Goal: Complete application form

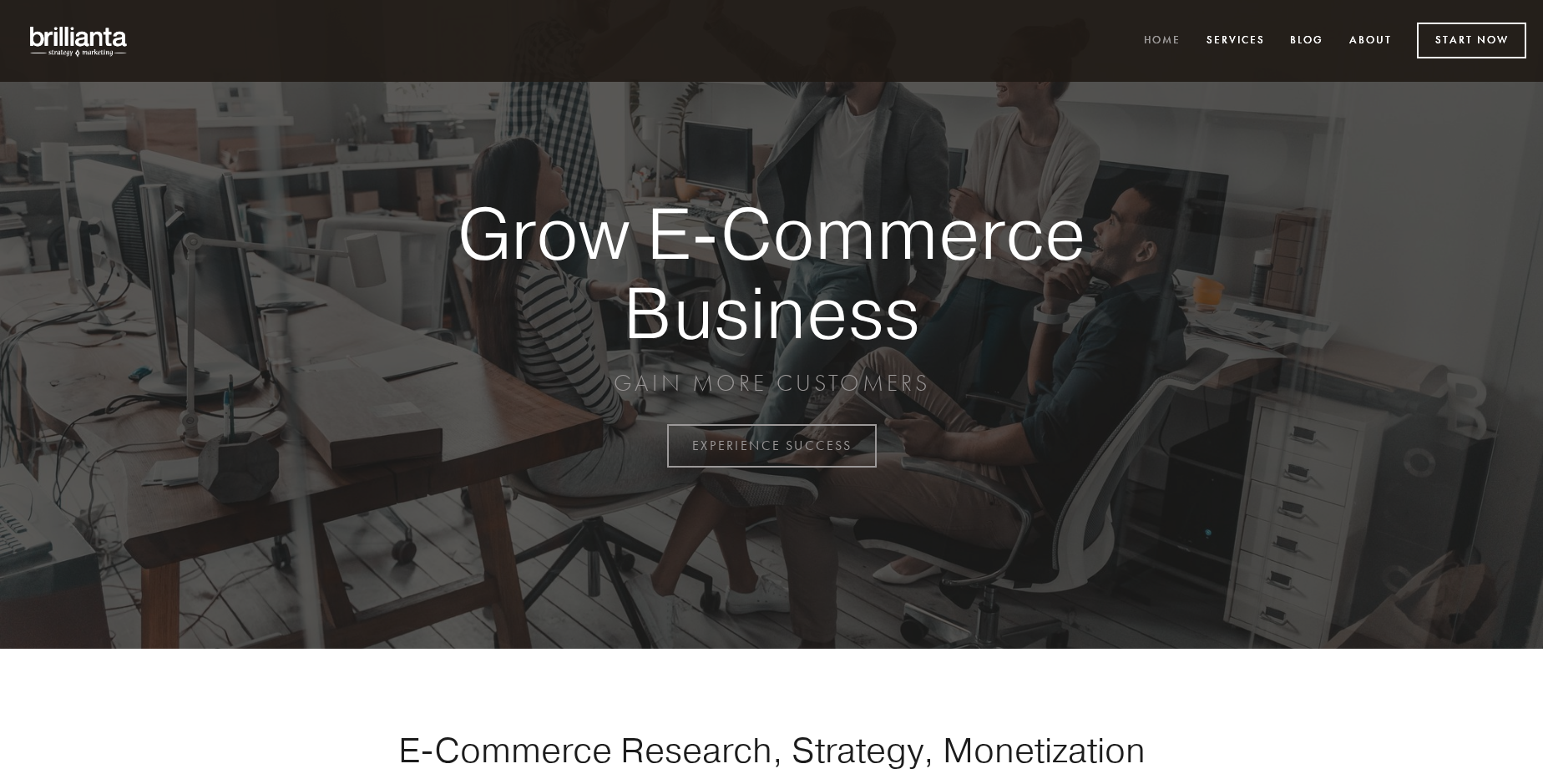
scroll to position [4375, 0]
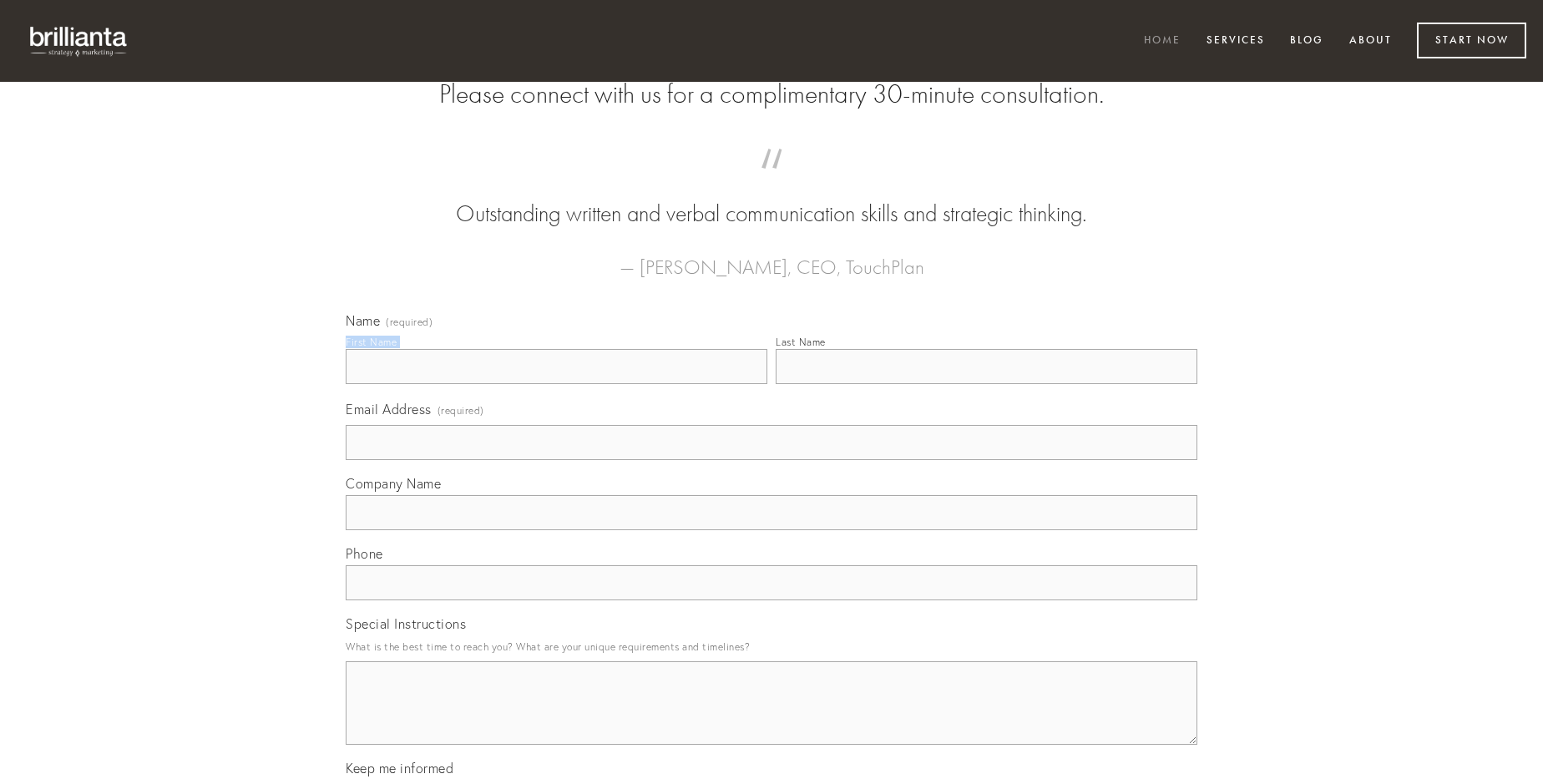
type input "[PERSON_NAME]"
click at [986, 384] on input "Last Name" at bounding box center [986, 366] width 421 height 35
type input "[PERSON_NAME]"
click at [771, 460] on input "Email Address (required)" at bounding box center [771, 442] width 851 height 35
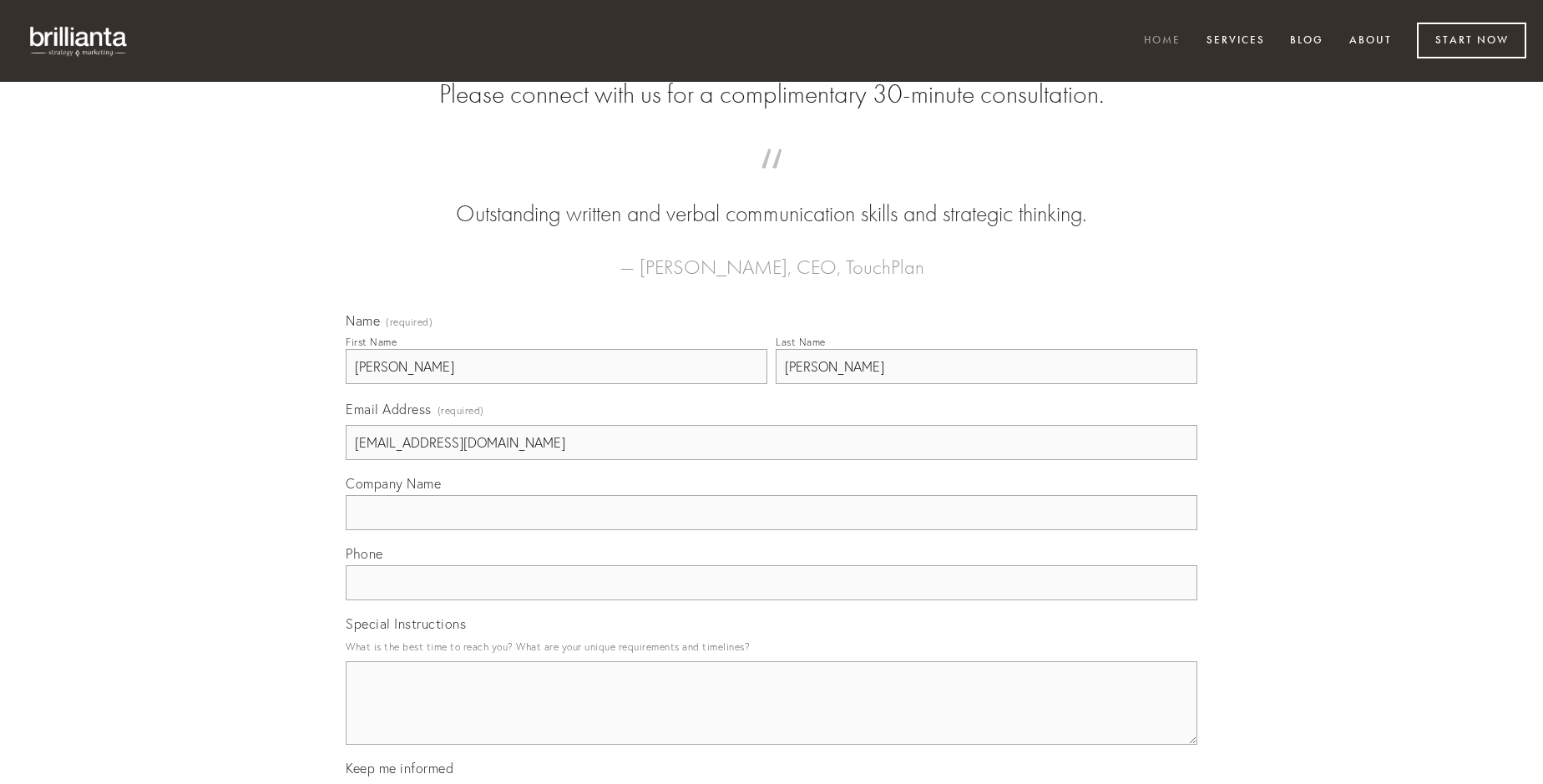
type input "[EMAIL_ADDRESS][DOMAIN_NAME]"
click at [771, 530] on input "Company Name" at bounding box center [771, 513] width 851 height 35
type input "cursus"
click at [771, 600] on input "text" at bounding box center [771, 582] width 851 height 35
click at [771, 718] on textarea "Special Instructions" at bounding box center [771, 703] width 851 height 84
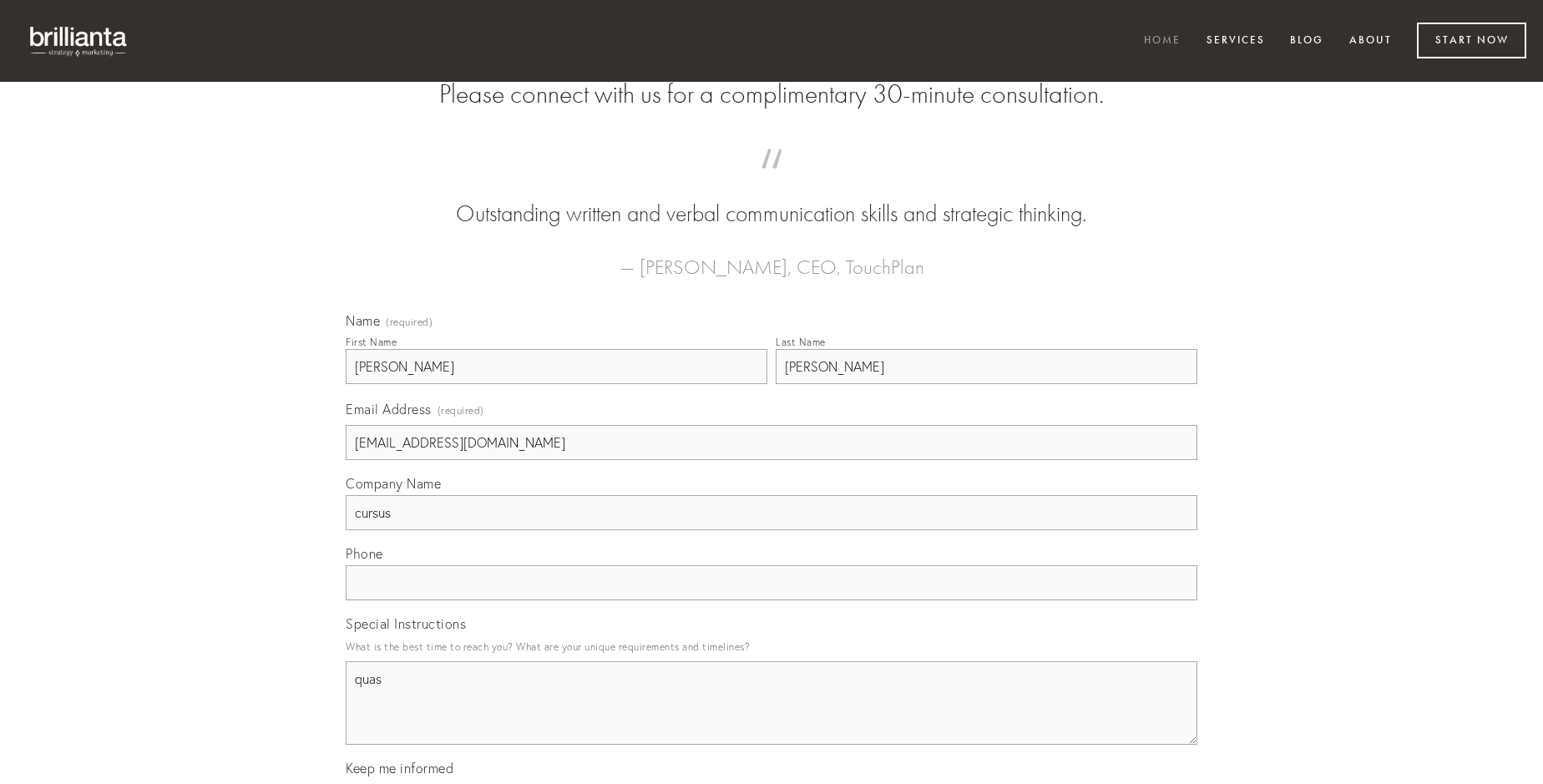
type textarea "quas"
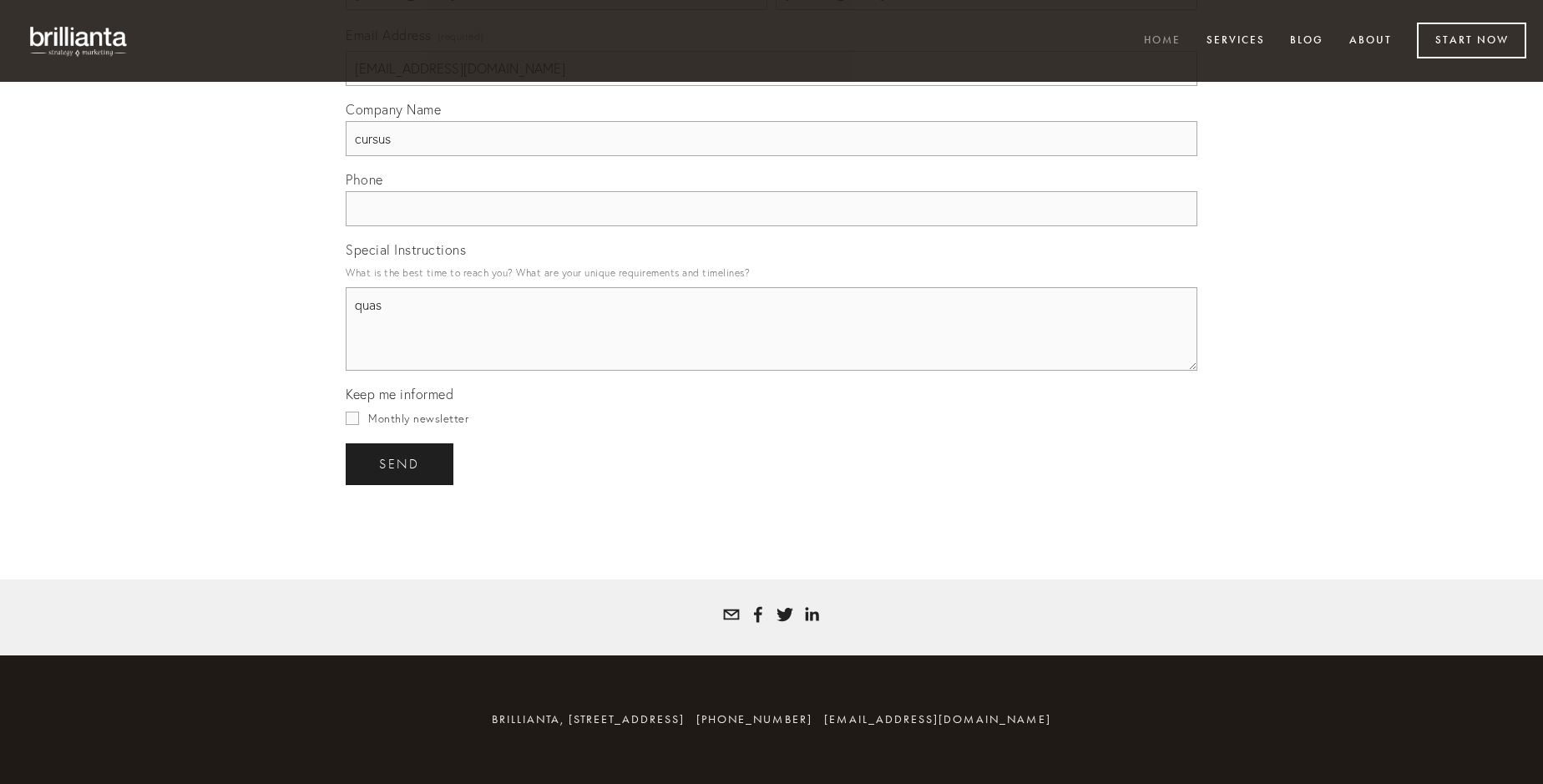
click at [400, 463] on span "send" at bounding box center [399, 464] width 41 height 15
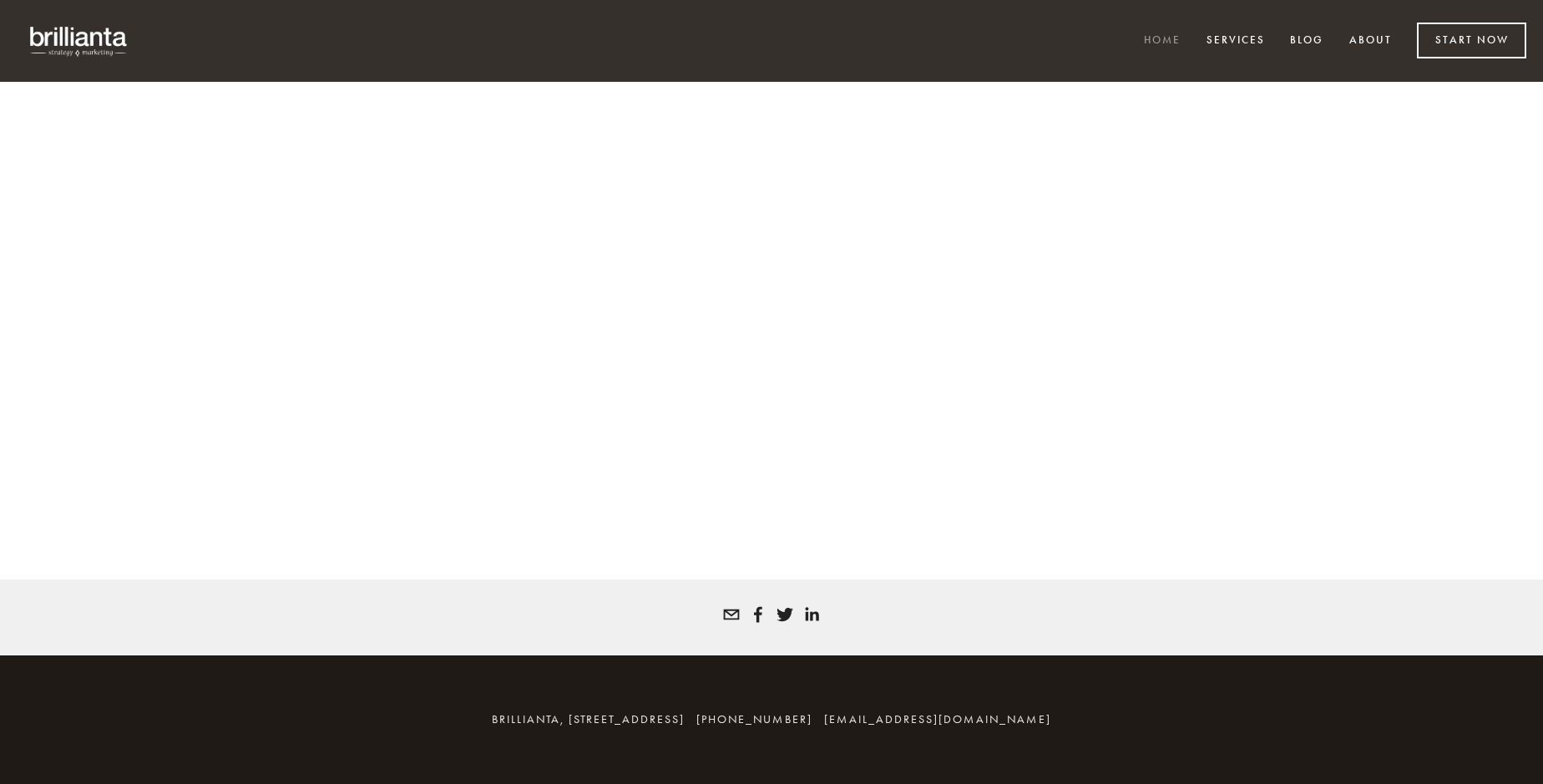
scroll to position [4352, 0]
